Goal: Information Seeking & Learning: Learn about a topic

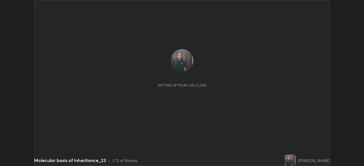
scroll to position [166, 364]
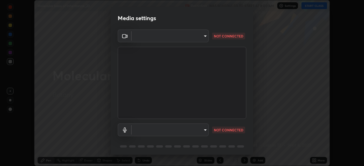
type input "f5ae6119dc4fab334a8cf66c369197aa9d1a3f6993b34b3aeb85a59339566d19"
type input "default"
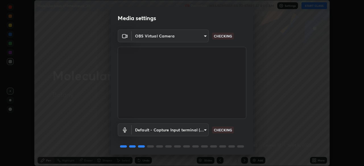
scroll to position [20, 0]
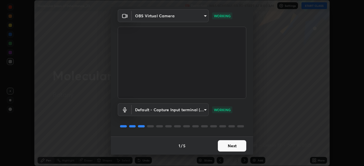
click at [227, 148] on button "Next" at bounding box center [232, 146] width 28 height 11
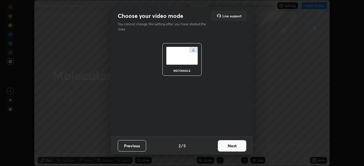
scroll to position [0, 0]
click at [227, 145] on button "Next" at bounding box center [232, 146] width 28 height 11
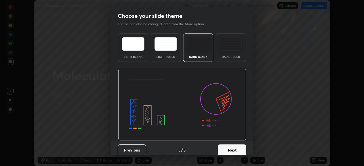
click at [226, 146] on button "Next" at bounding box center [232, 150] width 28 height 11
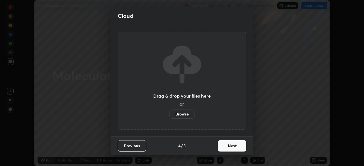
click at [225, 145] on button "Next" at bounding box center [232, 146] width 28 height 11
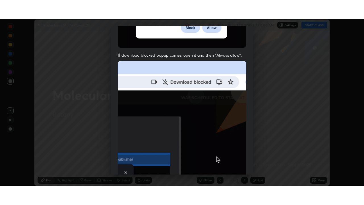
scroll to position [136, 0]
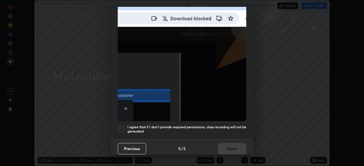
click at [120, 126] on div at bounding box center [121, 129] width 7 height 7
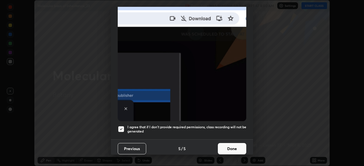
click at [226, 143] on button "Done" at bounding box center [232, 148] width 28 height 11
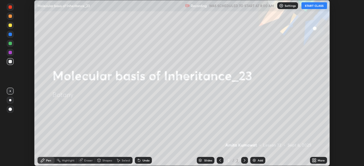
click at [310, 5] on button "START CLASS" at bounding box center [315, 5] width 26 height 7
click at [314, 161] on icon at bounding box center [313, 161] width 1 height 1
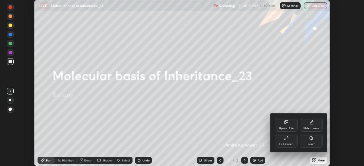
click at [289, 139] on div "Full screen" at bounding box center [286, 141] width 23 height 14
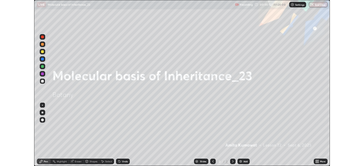
scroll to position [205, 364]
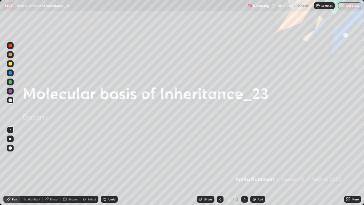
click at [255, 166] on img at bounding box center [254, 199] width 5 height 5
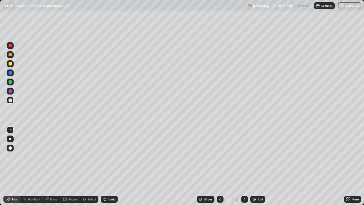
click at [11, 138] on div at bounding box center [10, 138] width 7 height 7
click at [10, 100] on div at bounding box center [10, 99] width 3 height 3
click at [11, 88] on div at bounding box center [10, 91] width 7 height 7
click at [11, 83] on div at bounding box center [10, 81] width 3 height 3
click at [244, 166] on icon at bounding box center [245, 199] width 2 height 3
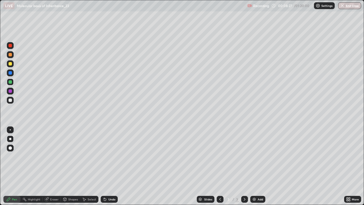
click at [253, 166] on img at bounding box center [254, 199] width 5 height 5
click at [9, 81] on div at bounding box center [10, 81] width 3 height 3
click at [10, 74] on div at bounding box center [10, 72] width 3 height 3
click at [110, 166] on div "Undo" at bounding box center [111, 199] width 7 height 3
click at [9, 64] on div at bounding box center [10, 63] width 3 height 3
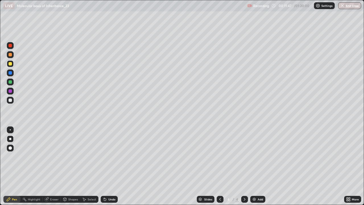
click at [10, 82] on div at bounding box center [10, 81] width 3 height 3
click at [11, 100] on div at bounding box center [10, 99] width 3 height 3
click at [13, 91] on div at bounding box center [10, 91] width 7 height 7
click at [220, 166] on icon at bounding box center [220, 199] width 5 height 5
click at [245, 166] on icon at bounding box center [244, 199] width 5 height 5
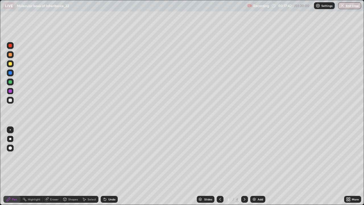
click at [255, 166] on img at bounding box center [254, 199] width 5 height 5
click at [10, 99] on div at bounding box center [10, 99] width 3 height 3
click at [9, 66] on div at bounding box center [10, 63] width 7 height 7
click at [10, 99] on div at bounding box center [10, 99] width 3 height 3
click at [10, 72] on div at bounding box center [10, 72] width 3 height 3
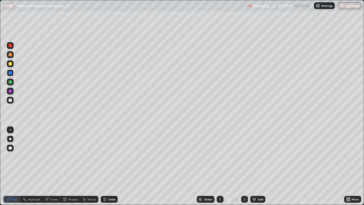
click at [10, 53] on div at bounding box center [10, 54] width 7 height 7
click at [110, 166] on div "Undo" at bounding box center [111, 199] width 7 height 3
click at [10, 83] on div at bounding box center [10, 81] width 3 height 3
click at [12, 100] on div at bounding box center [10, 100] width 7 height 7
click at [245, 166] on icon at bounding box center [244, 199] width 5 height 5
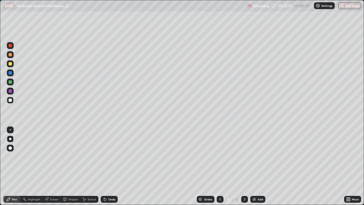
click at [254, 166] on img at bounding box center [254, 199] width 5 height 5
click at [220, 166] on icon at bounding box center [220, 199] width 2 height 3
click at [245, 166] on icon at bounding box center [244, 199] width 5 height 5
click at [9, 92] on div at bounding box center [10, 90] width 3 height 3
click at [8, 147] on div at bounding box center [10, 148] width 7 height 7
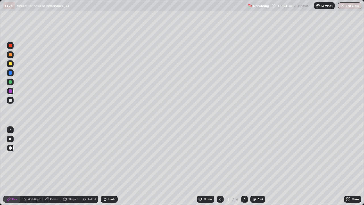
click at [7, 55] on div at bounding box center [10, 54] width 7 height 7
click at [9, 99] on div at bounding box center [10, 99] width 3 height 3
click at [11, 139] on div at bounding box center [10, 139] width 2 height 2
click at [11, 90] on div at bounding box center [10, 90] width 3 height 3
click at [11, 84] on div at bounding box center [10, 82] width 7 height 7
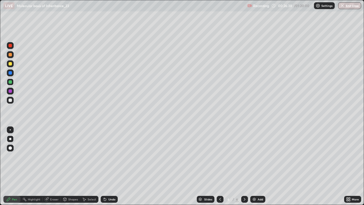
click at [10, 55] on div at bounding box center [10, 54] width 3 height 3
click at [11, 147] on div at bounding box center [10, 147] width 3 height 3
click at [12, 100] on div at bounding box center [10, 99] width 3 height 3
click at [10, 90] on div at bounding box center [10, 90] width 3 height 3
click at [9, 82] on div at bounding box center [10, 81] width 3 height 3
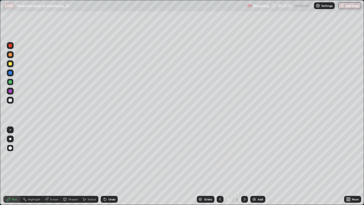
click at [11, 53] on div at bounding box center [10, 54] width 7 height 7
click at [10, 43] on div at bounding box center [10, 45] width 7 height 7
click at [30, 166] on div "Highlight" at bounding box center [34, 199] width 13 height 3
click at [9, 166] on icon at bounding box center [9, 180] width 1 height 1
click at [11, 166] on div "Pen" at bounding box center [11, 199] width 17 height 7
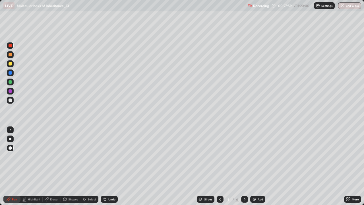
click at [11, 139] on div at bounding box center [10, 138] width 7 height 7
click at [255, 166] on img at bounding box center [254, 199] width 5 height 5
click at [11, 100] on div at bounding box center [10, 99] width 3 height 3
click at [9, 146] on div at bounding box center [10, 148] width 7 height 7
click at [10, 54] on div at bounding box center [10, 54] width 3 height 3
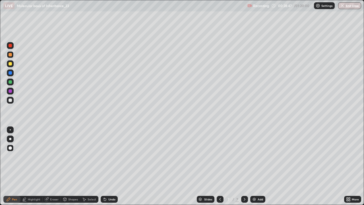
click at [11, 101] on div at bounding box center [10, 99] width 3 height 3
click at [9, 139] on div at bounding box center [10, 138] width 7 height 7
click at [10, 91] on div at bounding box center [10, 90] width 3 height 3
click at [221, 166] on icon at bounding box center [220, 199] width 5 height 5
click at [245, 166] on icon at bounding box center [244, 199] width 5 height 5
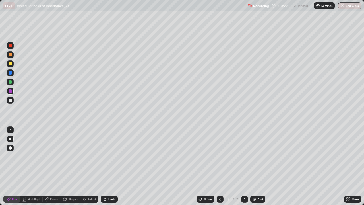
click at [10, 63] on div at bounding box center [10, 63] width 3 height 3
click at [34, 166] on div "Highlight" at bounding box center [31, 199] width 22 height 7
click at [9, 166] on icon at bounding box center [8, 198] width 3 height 3
click at [220, 166] on icon at bounding box center [220, 199] width 5 height 5
click at [219, 166] on icon at bounding box center [220, 199] width 5 height 5
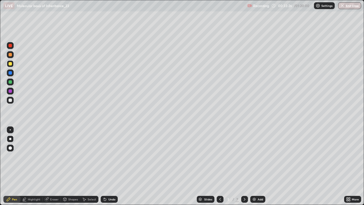
click at [247, 166] on div at bounding box center [244, 199] width 7 height 7
click at [243, 166] on icon at bounding box center [244, 199] width 5 height 5
click at [253, 166] on img at bounding box center [254, 199] width 5 height 5
click at [11, 100] on div at bounding box center [10, 99] width 3 height 3
click at [11, 92] on div at bounding box center [10, 90] width 3 height 3
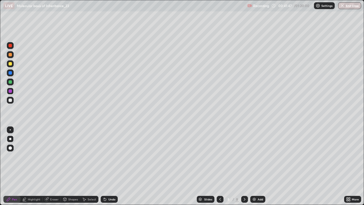
click at [11, 54] on div at bounding box center [10, 54] width 3 height 3
click at [11, 47] on div at bounding box center [10, 45] width 3 height 3
click at [110, 166] on div "Undo" at bounding box center [111, 199] width 7 height 3
click at [113, 166] on div "Undo" at bounding box center [111, 199] width 7 height 3
click at [116, 166] on div "Undo" at bounding box center [109, 199] width 17 height 7
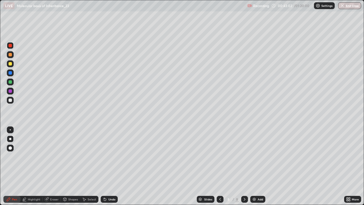
click at [11, 82] on div at bounding box center [10, 81] width 3 height 3
click at [10, 100] on div at bounding box center [10, 99] width 3 height 3
click at [9, 89] on div at bounding box center [10, 90] width 3 height 3
click at [9, 82] on div at bounding box center [10, 81] width 3 height 3
click at [109, 166] on div "Undo" at bounding box center [111, 199] width 7 height 3
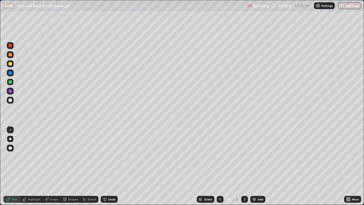
click at [108, 166] on div "Undo" at bounding box center [111, 199] width 7 height 3
click at [254, 166] on img at bounding box center [254, 199] width 5 height 5
click at [10, 99] on div at bounding box center [10, 99] width 3 height 3
click at [11, 47] on div at bounding box center [10, 45] width 7 height 7
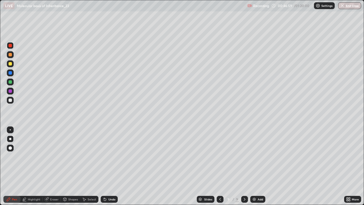
click at [11, 56] on div at bounding box center [10, 54] width 3 height 3
click at [107, 166] on div "Undo" at bounding box center [109, 199] width 17 height 7
click at [9, 72] on div at bounding box center [10, 72] width 3 height 3
click at [11, 46] on div at bounding box center [10, 45] width 3 height 3
click at [9, 101] on div at bounding box center [10, 99] width 3 height 3
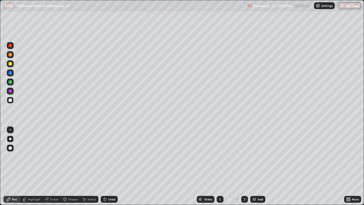
click at [9, 73] on div at bounding box center [10, 72] width 3 height 3
click at [254, 166] on img at bounding box center [254, 199] width 5 height 5
click at [7, 149] on div at bounding box center [10, 148] width 7 height 7
click at [11, 55] on div at bounding box center [10, 54] width 3 height 3
click at [10, 100] on div at bounding box center [10, 99] width 3 height 3
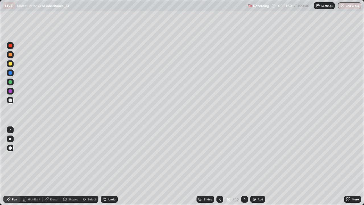
click at [9, 89] on div at bounding box center [10, 90] width 3 height 3
click at [10, 139] on div at bounding box center [10, 139] width 2 height 2
click at [107, 166] on div "Undo" at bounding box center [109, 199] width 17 height 7
click at [106, 166] on icon at bounding box center [105, 199] width 5 height 5
click at [108, 166] on div "Undo" at bounding box center [111, 199] width 7 height 3
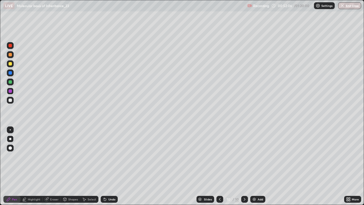
click at [109, 166] on div "Undo" at bounding box center [109, 199] width 17 height 7
click at [110, 166] on div "Undo" at bounding box center [109, 199] width 17 height 7
click at [111, 166] on div "Undo" at bounding box center [107, 198] width 19 height 11
click at [109, 166] on div "Undo" at bounding box center [109, 199] width 17 height 7
click at [107, 166] on div "Undo" at bounding box center [109, 199] width 17 height 7
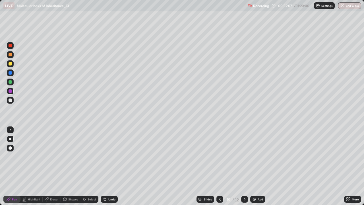
click at [107, 166] on div "Undo" at bounding box center [109, 199] width 17 height 7
click at [108, 166] on div "Undo" at bounding box center [107, 198] width 19 height 11
click at [107, 166] on div "Undo" at bounding box center [107, 198] width 19 height 11
click at [108, 166] on div "Undo" at bounding box center [107, 198] width 19 height 11
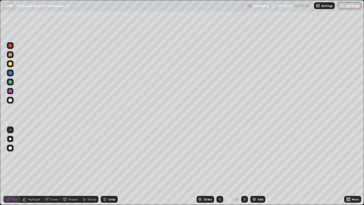
click at [109, 166] on div "Undo" at bounding box center [111, 199] width 7 height 3
click at [10, 147] on div at bounding box center [10, 147] width 3 height 3
click at [11, 81] on div at bounding box center [10, 81] width 3 height 3
click at [10, 139] on div at bounding box center [10, 139] width 2 height 2
click at [220, 166] on icon at bounding box center [220, 199] width 2 height 3
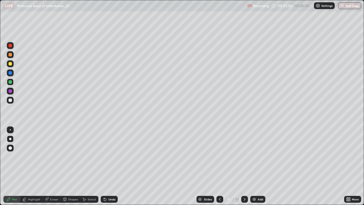
click at [244, 166] on icon at bounding box center [244, 199] width 5 height 5
click at [219, 166] on icon at bounding box center [220, 199] width 5 height 5
click at [243, 166] on icon at bounding box center [244, 199] width 5 height 5
click at [9, 146] on div at bounding box center [10, 148] width 7 height 7
click at [10, 92] on div at bounding box center [10, 90] width 3 height 3
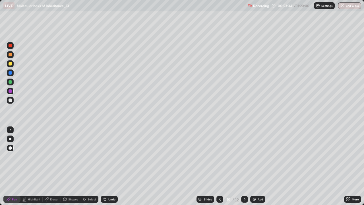
click at [10, 137] on div at bounding box center [10, 138] width 7 height 7
click at [11, 80] on div at bounding box center [10, 82] width 7 height 7
click at [11, 53] on div at bounding box center [10, 54] width 3 height 3
click at [10, 46] on div at bounding box center [10, 45] width 3 height 3
click at [219, 166] on icon at bounding box center [220, 199] width 5 height 5
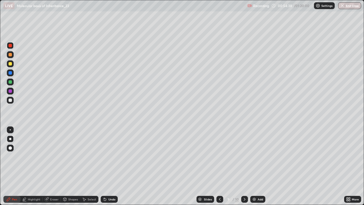
click at [219, 166] on icon at bounding box center [220, 199] width 5 height 5
click at [244, 166] on icon at bounding box center [244, 199] width 5 height 5
click at [247, 166] on div at bounding box center [244, 199] width 7 height 7
click at [9, 53] on div at bounding box center [10, 54] width 7 height 7
click at [11, 44] on div at bounding box center [10, 45] width 3 height 3
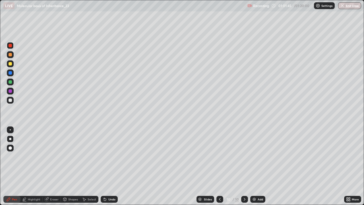
click at [10, 100] on div at bounding box center [10, 99] width 3 height 3
click at [50, 166] on div "Eraser" at bounding box center [52, 199] width 18 height 7
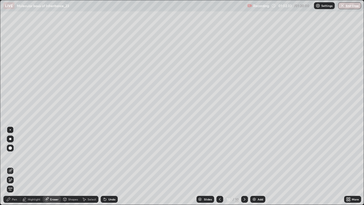
click at [9, 166] on div "Pen" at bounding box center [11, 199] width 17 height 7
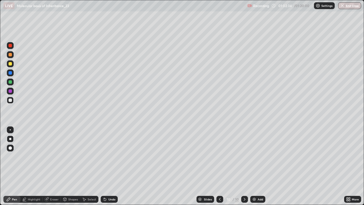
click at [10, 71] on div at bounding box center [10, 72] width 3 height 3
click at [49, 166] on div "Eraser" at bounding box center [52, 199] width 18 height 7
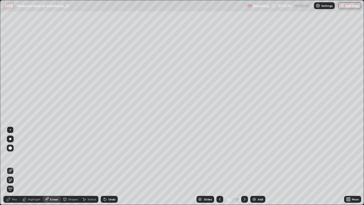
click at [10, 166] on div "Pen" at bounding box center [11, 199] width 17 height 7
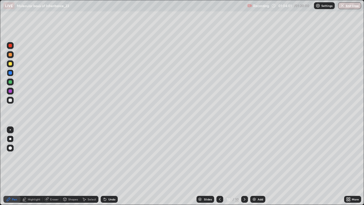
click at [9, 90] on div at bounding box center [10, 90] width 3 height 3
click at [110, 166] on div "Undo" at bounding box center [109, 199] width 17 height 7
click at [108, 166] on div "Undo" at bounding box center [107, 198] width 19 height 11
click at [110, 166] on div "Undo" at bounding box center [109, 199] width 17 height 7
click at [110, 166] on div "Undo" at bounding box center [111, 199] width 7 height 3
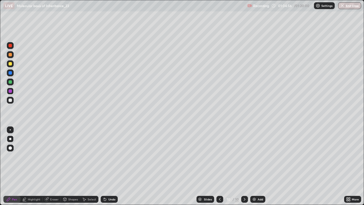
click at [10, 55] on div at bounding box center [10, 54] width 3 height 3
click at [9, 64] on div at bounding box center [10, 63] width 3 height 3
click at [253, 166] on img at bounding box center [254, 199] width 5 height 5
click at [9, 83] on div at bounding box center [10, 81] width 3 height 3
click at [8, 101] on div at bounding box center [10, 100] width 7 height 7
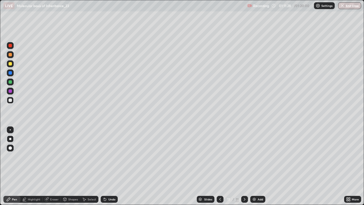
click at [11, 73] on div at bounding box center [10, 72] width 3 height 3
click at [10, 101] on div at bounding box center [10, 99] width 3 height 3
click at [8, 128] on div at bounding box center [10, 129] width 7 height 7
click at [10, 91] on div at bounding box center [10, 90] width 3 height 3
click at [9, 140] on div at bounding box center [10, 138] width 7 height 7
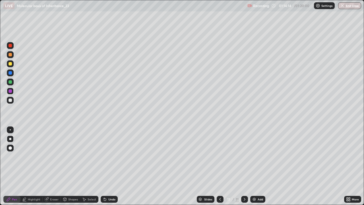
click at [251, 166] on div "Add" at bounding box center [257, 199] width 15 height 7
click at [9, 99] on div at bounding box center [10, 99] width 3 height 3
click at [11, 54] on div at bounding box center [10, 54] width 3 height 3
click at [9, 149] on div at bounding box center [10, 148] width 7 height 7
click at [10, 101] on div at bounding box center [10, 99] width 3 height 3
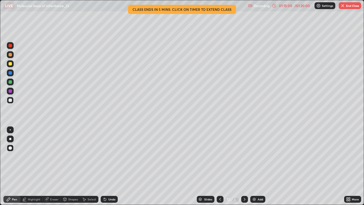
click at [10, 54] on div at bounding box center [10, 54] width 3 height 3
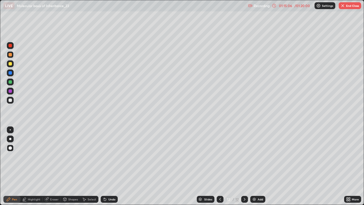
click at [110, 166] on div "Undo" at bounding box center [109, 199] width 17 height 7
click at [110, 166] on div "Undo" at bounding box center [111, 199] width 7 height 3
click at [9, 100] on div at bounding box center [10, 99] width 3 height 3
click at [9, 91] on div at bounding box center [10, 90] width 3 height 3
click at [10, 82] on div at bounding box center [10, 81] width 3 height 3
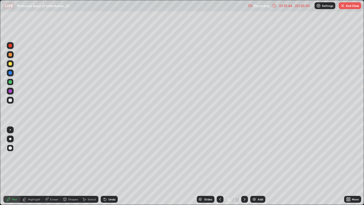
click at [10, 137] on div at bounding box center [10, 138] width 7 height 7
click at [11, 71] on div at bounding box center [10, 72] width 7 height 7
click at [26, 166] on icon at bounding box center [24, 198] width 3 height 3
click at [9, 81] on div at bounding box center [10, 81] width 3 height 3
click at [13, 166] on div "Pen" at bounding box center [14, 199] width 5 height 3
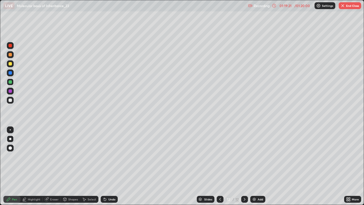
click at [220, 166] on icon at bounding box center [220, 199] width 5 height 5
click at [244, 166] on icon at bounding box center [245, 199] width 2 height 3
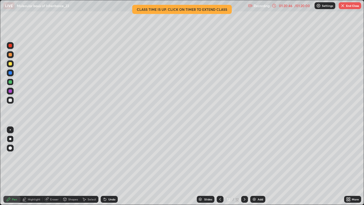
click at [220, 166] on icon at bounding box center [220, 199] width 5 height 5
click at [244, 166] on icon at bounding box center [244, 199] width 5 height 5
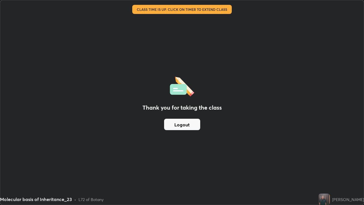
click at [226, 147] on div "Thank you for taking the class Logout" at bounding box center [182, 102] width 364 height 204
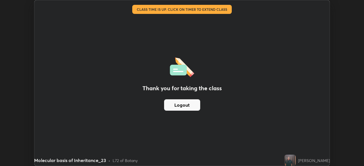
scroll to position [28286, 28088]
